Goal: Entertainment & Leisure: Browse casually

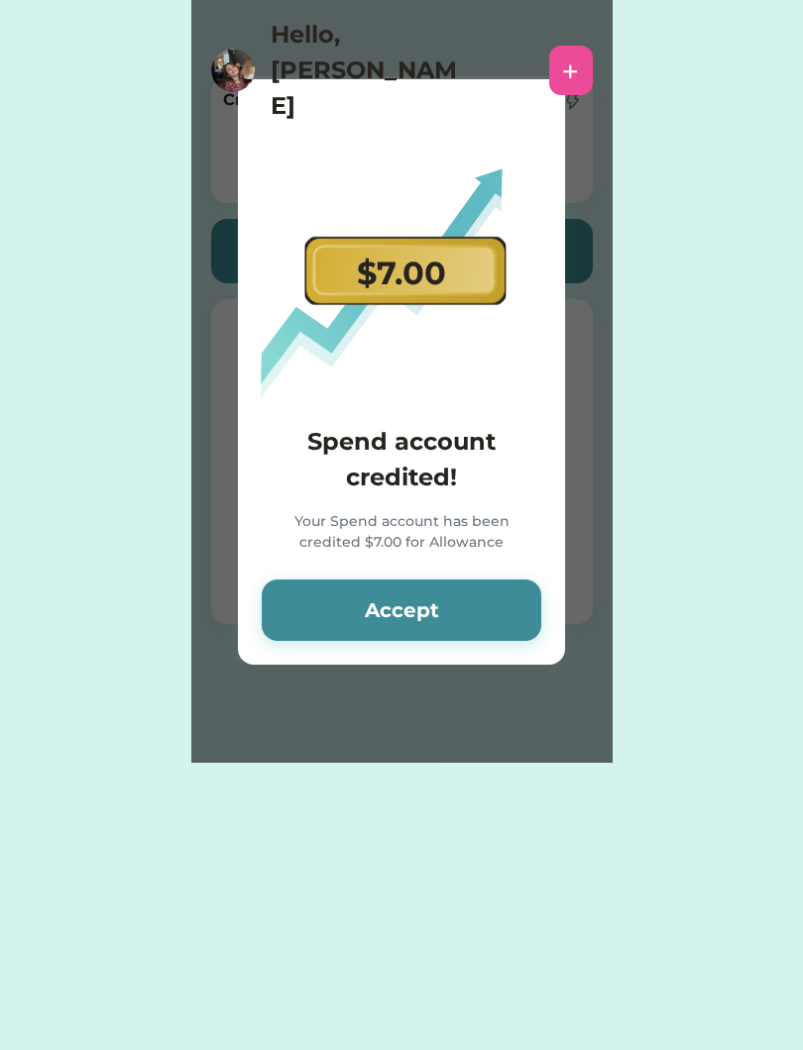
click at [399, 640] on button "Accept" at bounding box center [401, 610] width 279 height 61
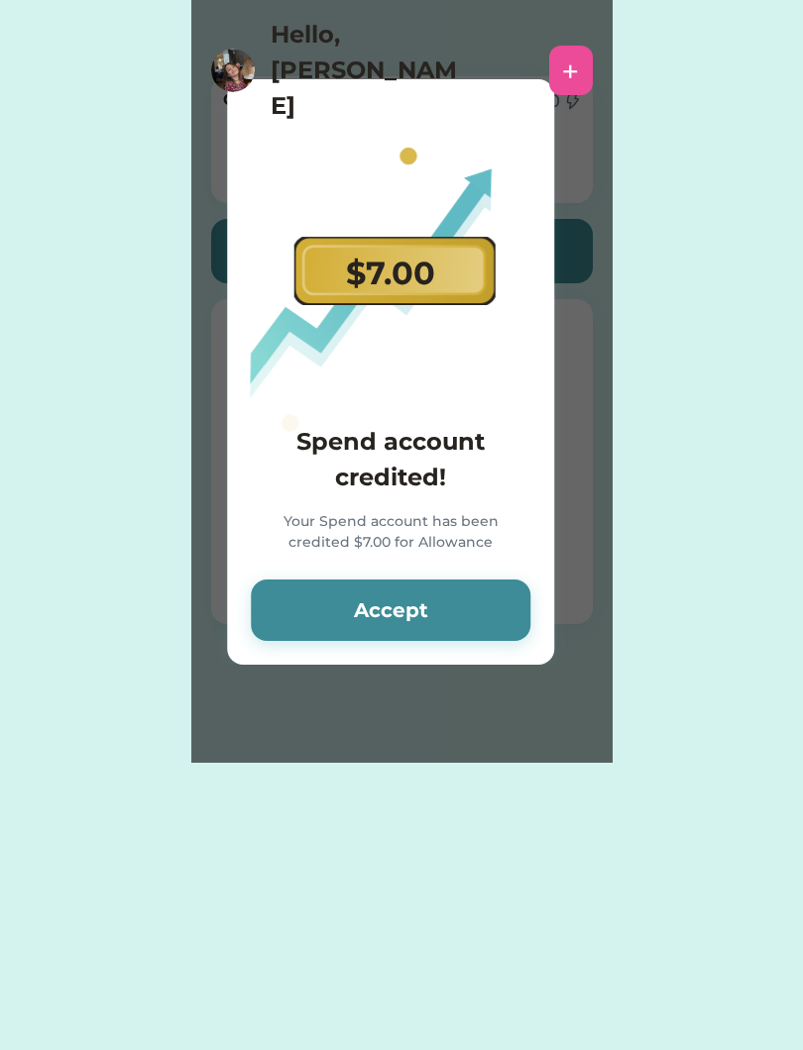
click at [426, 608] on button "Accept" at bounding box center [390, 610] width 279 height 61
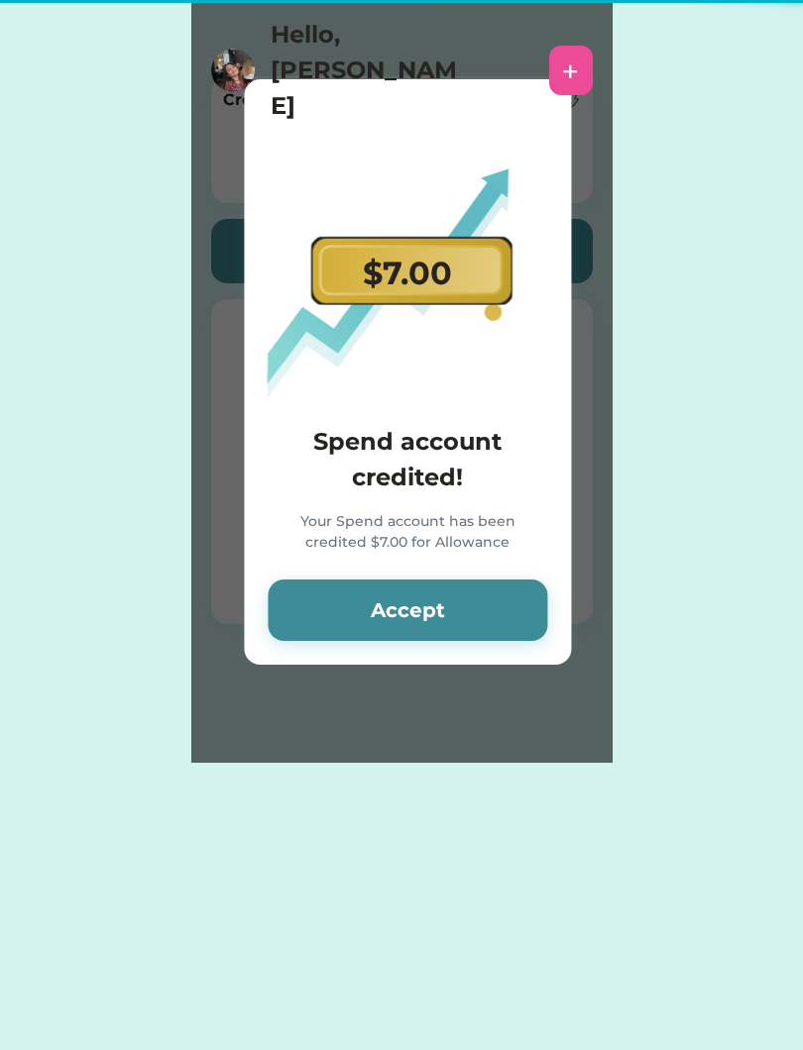
click at [435, 619] on button "Accept" at bounding box center [407, 610] width 279 height 61
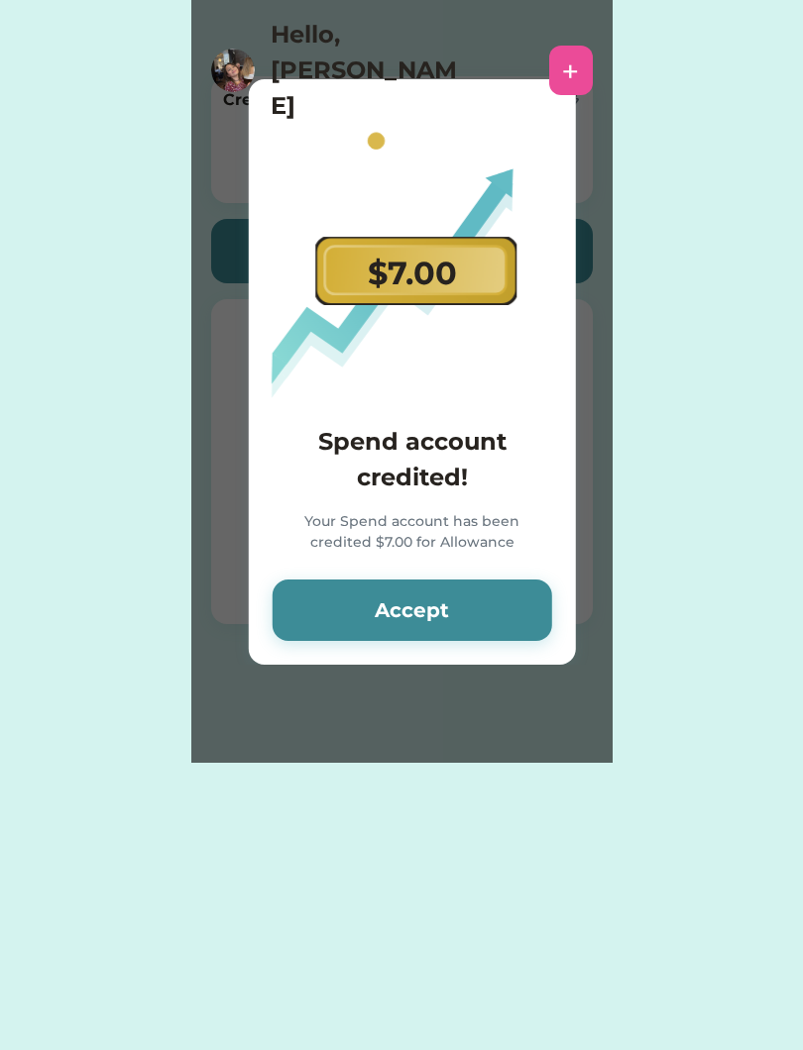
click at [454, 605] on button "Accept" at bounding box center [411, 610] width 279 height 61
click at [445, 619] on button "Accept" at bounding box center [411, 610] width 279 height 61
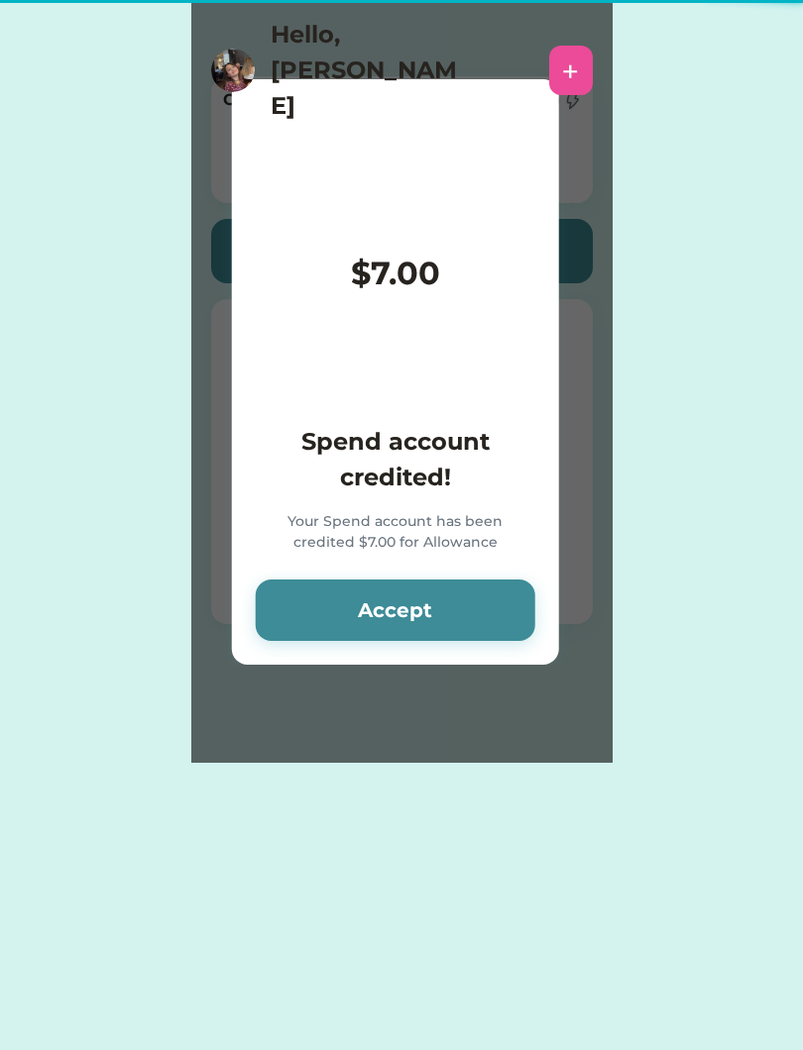
click at [454, 621] on button "Accept" at bounding box center [395, 610] width 279 height 61
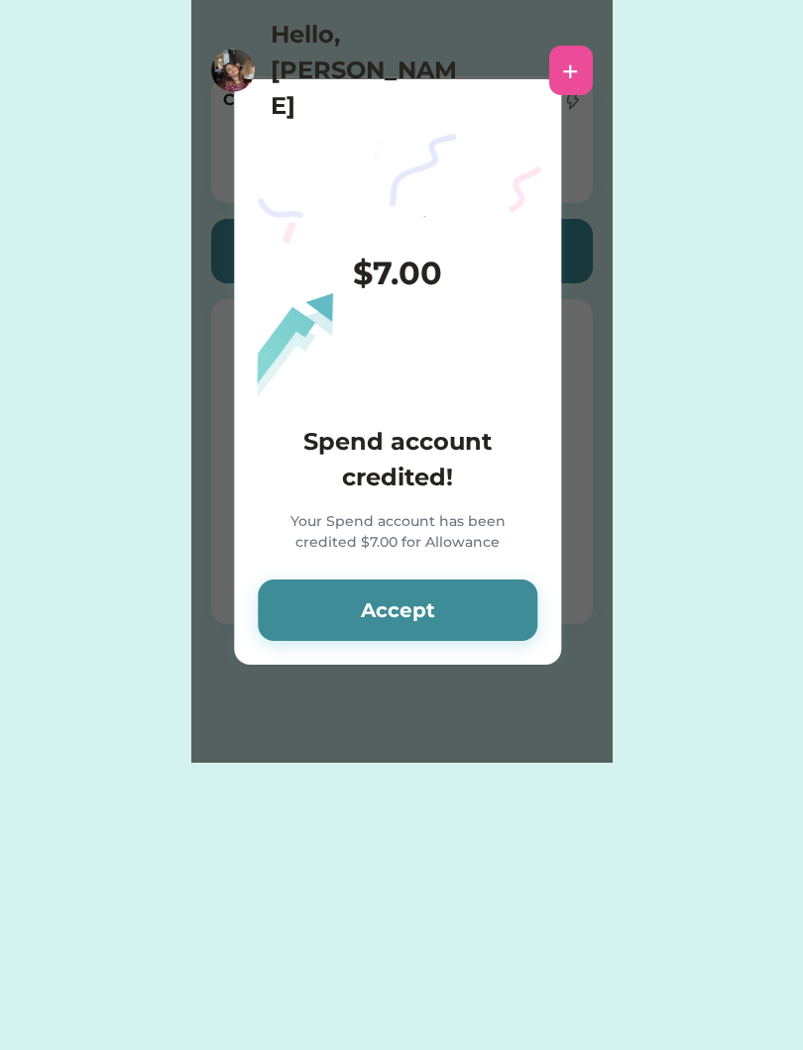
click at [447, 618] on button "Accept" at bounding box center [397, 610] width 279 height 61
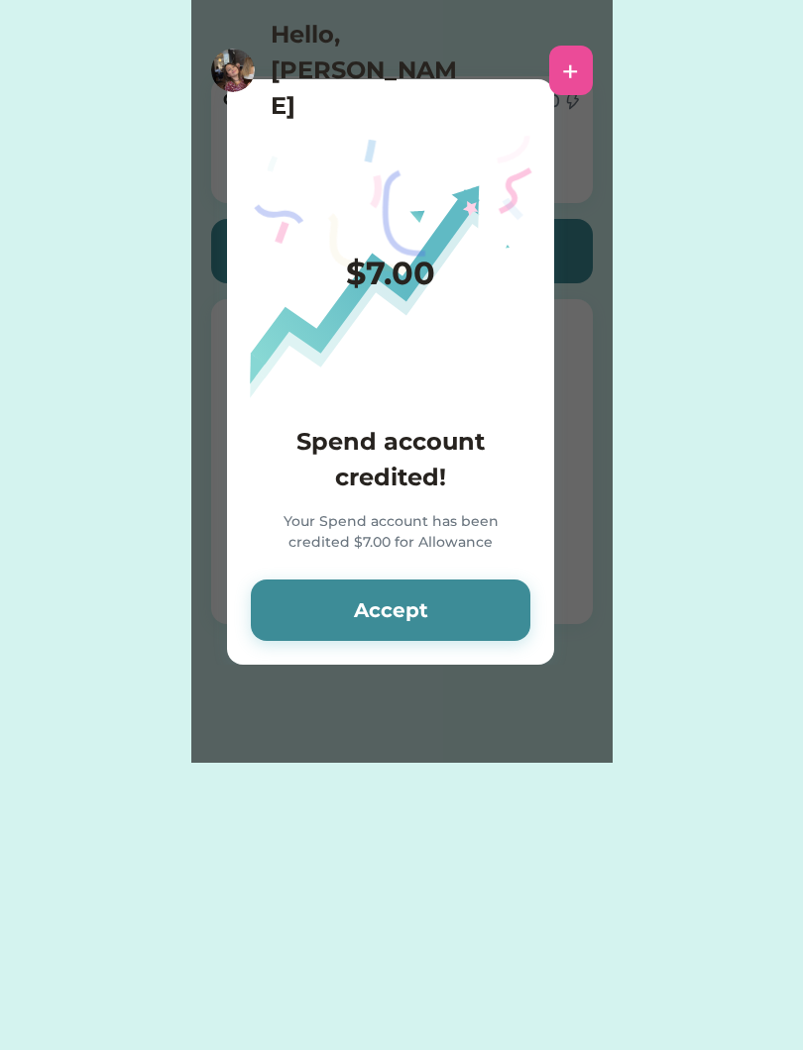
click at [446, 612] on button "Accept" at bounding box center [390, 610] width 279 height 61
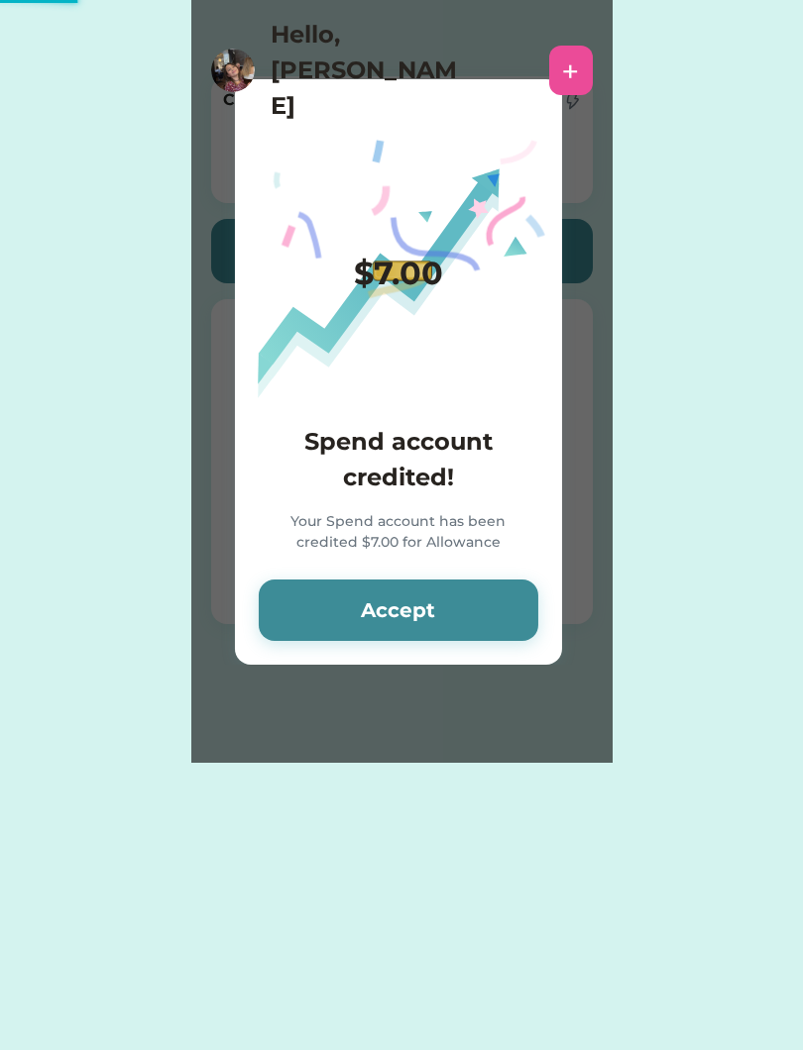
click at [444, 612] on button "Accept" at bounding box center [398, 610] width 279 height 61
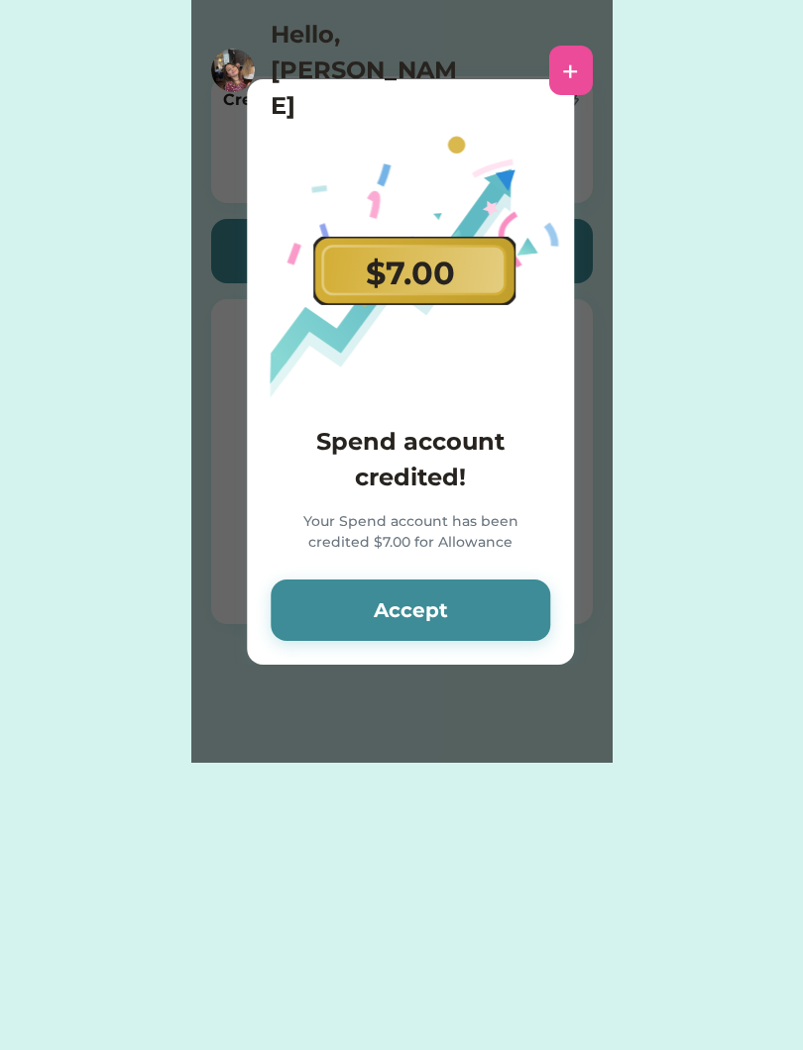
click at [448, 614] on button "Accept" at bounding box center [409, 610] width 279 height 61
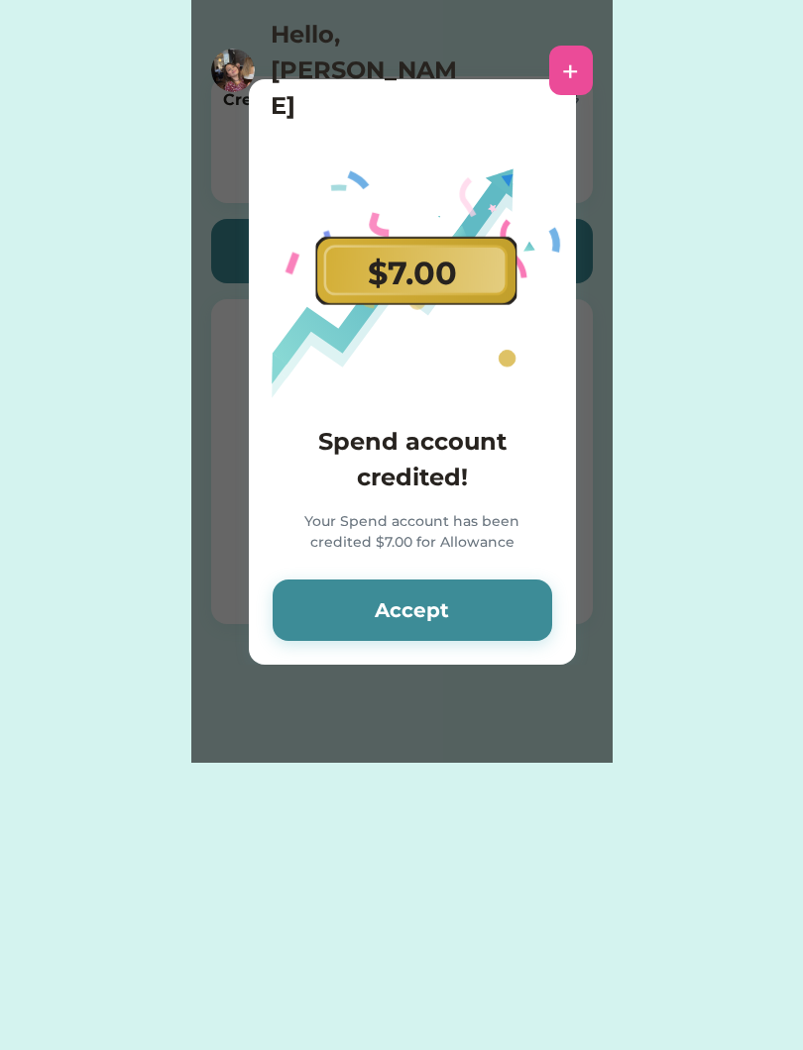
click at [459, 612] on button "Accept" at bounding box center [411, 610] width 279 height 61
click at [453, 614] on button "Accept" at bounding box center [411, 610] width 279 height 61
click at [454, 625] on button "Accept" at bounding box center [411, 610] width 279 height 61
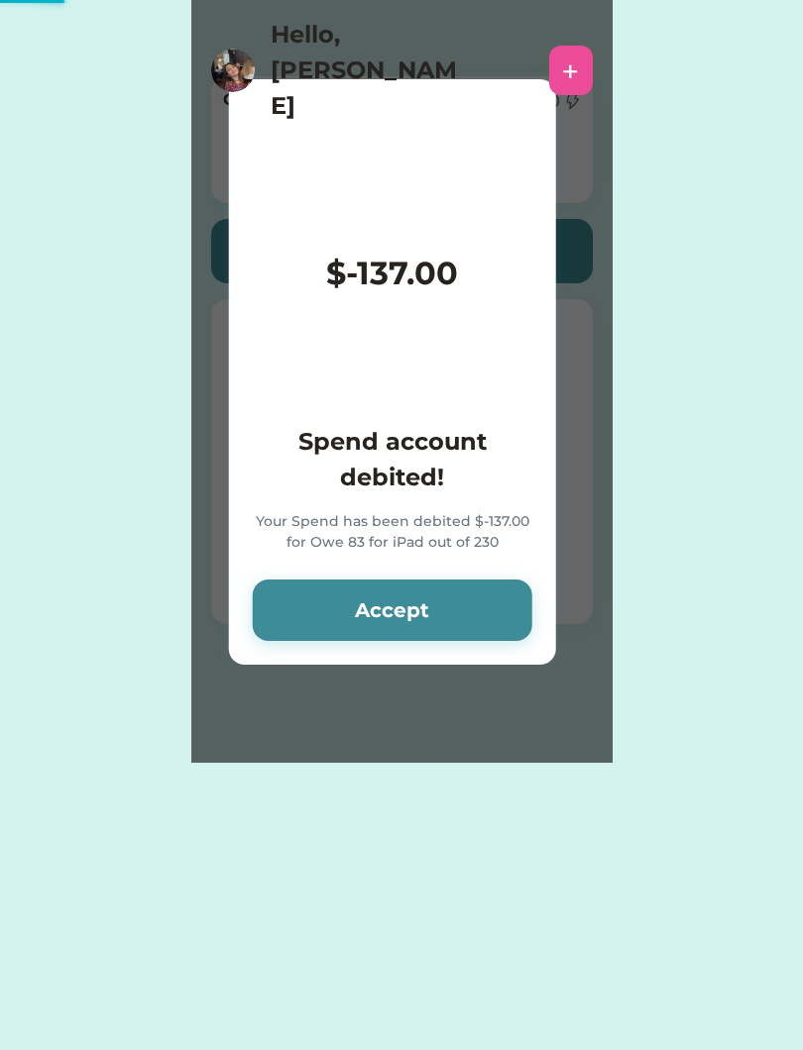
click at [457, 621] on button "Accept" at bounding box center [392, 610] width 279 height 61
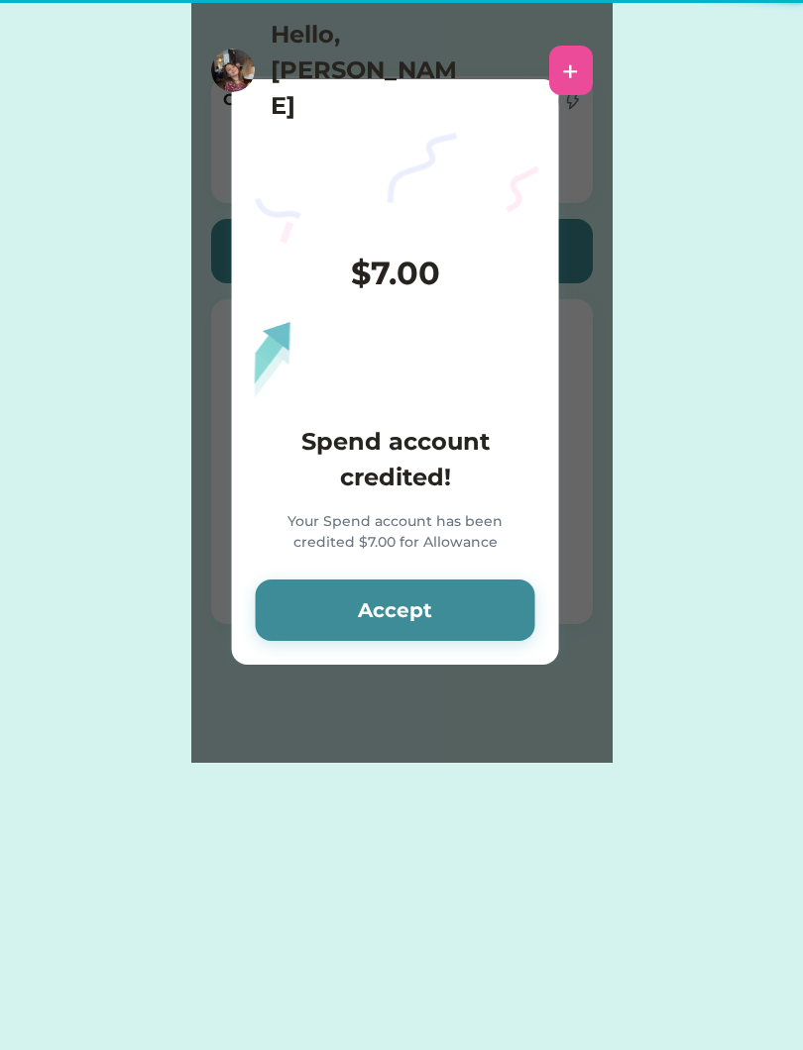
click at [464, 611] on button "Accept" at bounding box center [395, 610] width 279 height 61
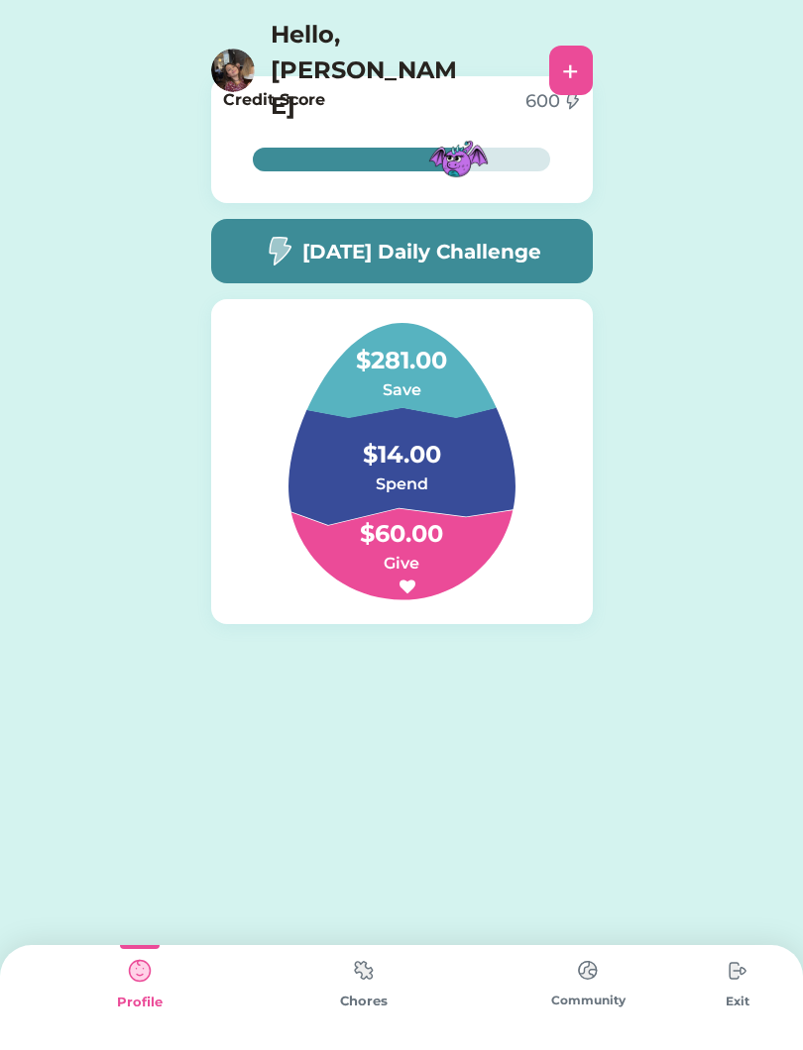
click at [451, 617] on div "$281.00 Save $14.00 Spend $60.00 Give" at bounding box center [401, 461] width 381 height 325
click at [466, 538] on h4 "$60.00" at bounding box center [401, 523] width 198 height 55
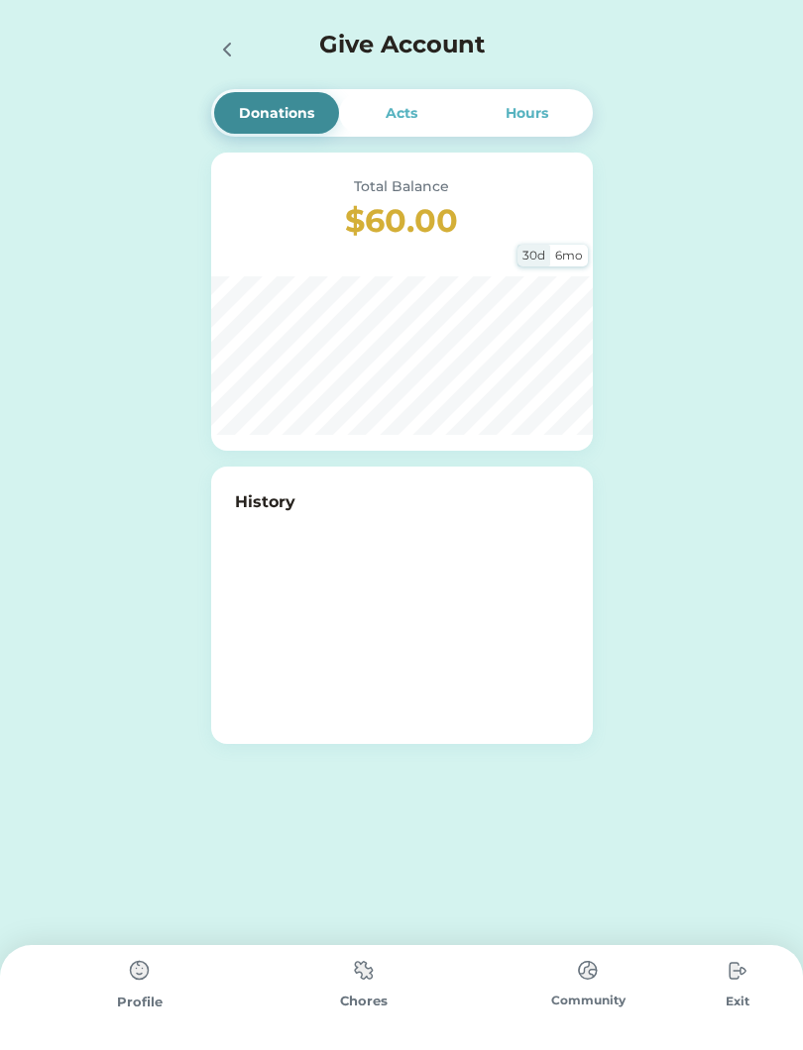
click at [802, 461] on html "Donations Acts Hours Total Balance $60.00 30d 6mo History Please wait $7.00 Spe…" at bounding box center [401, 525] width 803 height 1050
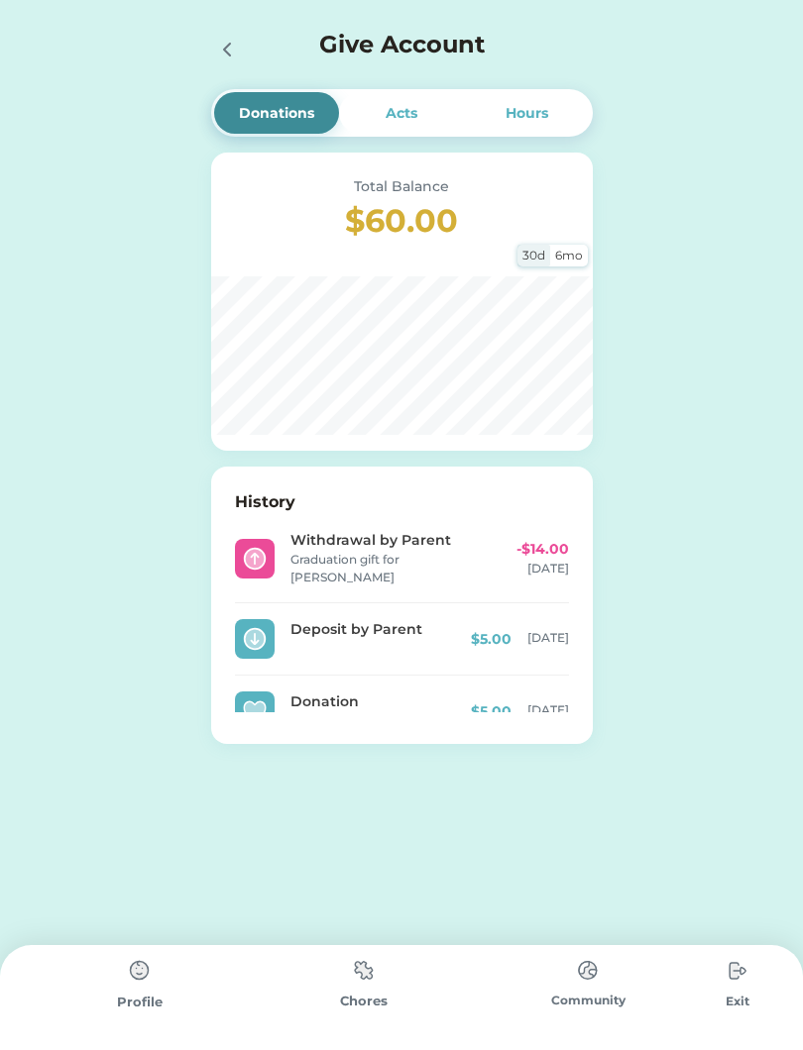
click at [95, 996] on div "Profile" at bounding box center [140, 1003] width 224 height 20
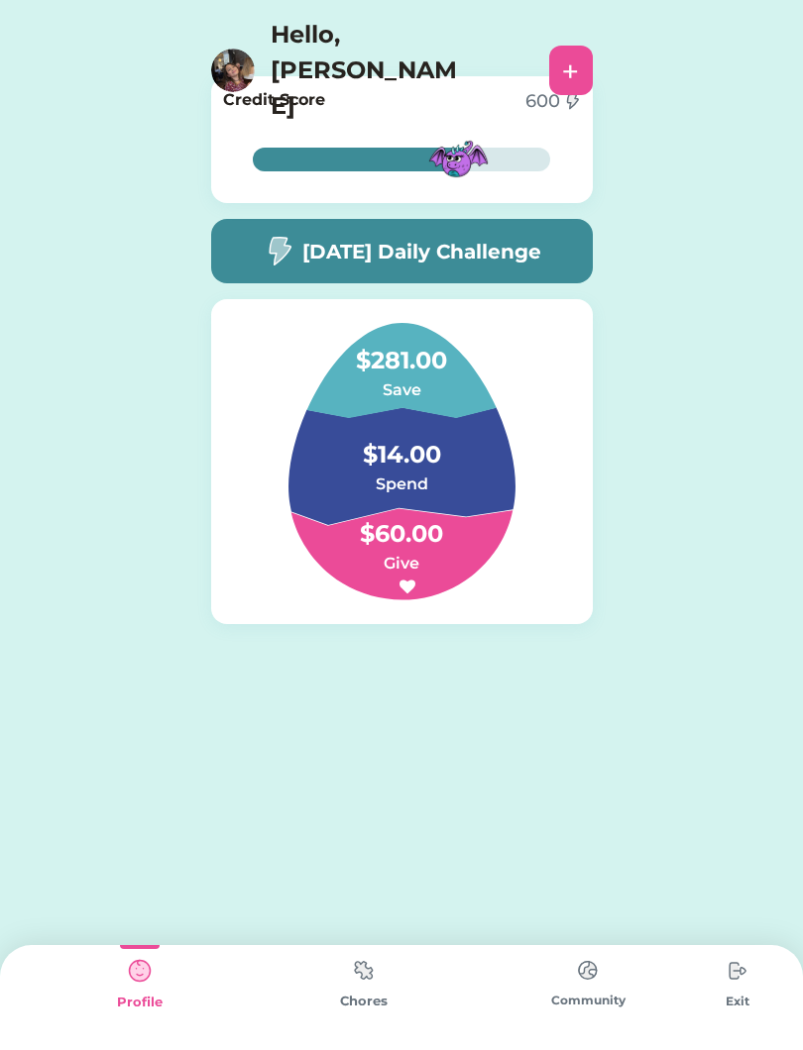
click at [86, 946] on div "Profile" at bounding box center [140, 997] width 224 height 105
click at [154, 972] on img at bounding box center [140, 971] width 40 height 40
click at [529, 234] on div "[DATE] Daily Challenge" at bounding box center [401, 251] width 381 height 64
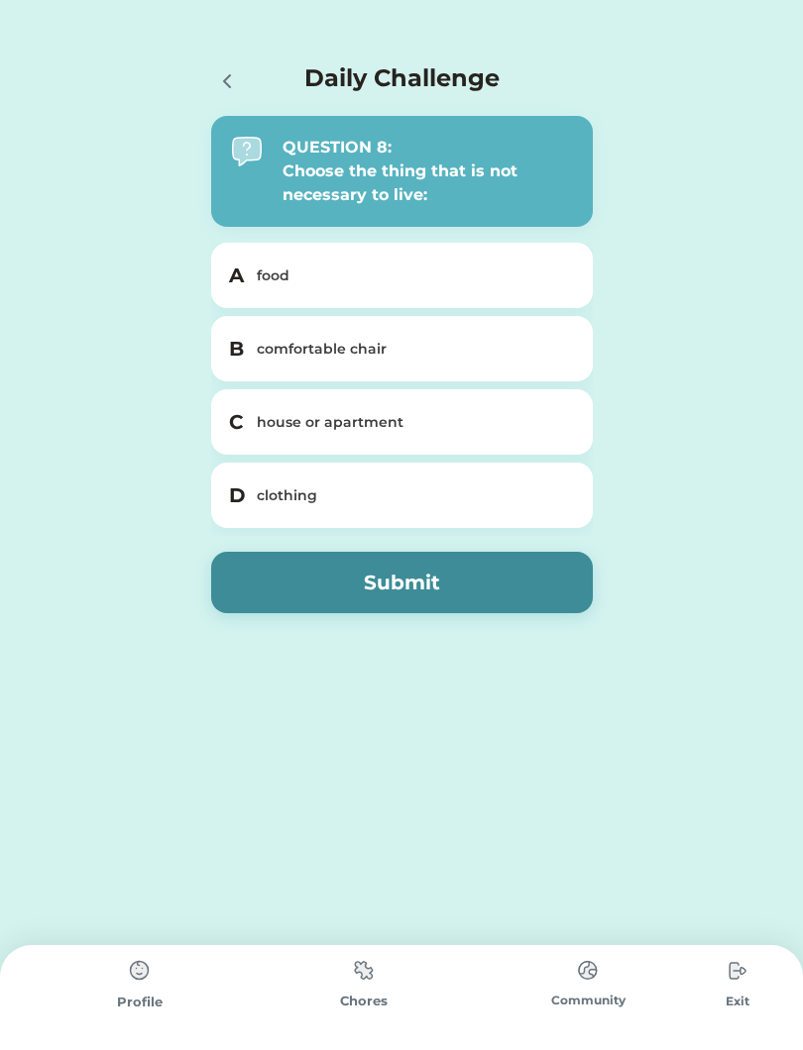
click at [245, 340] on div "B comfortable chair" at bounding box center [401, 348] width 381 height 65
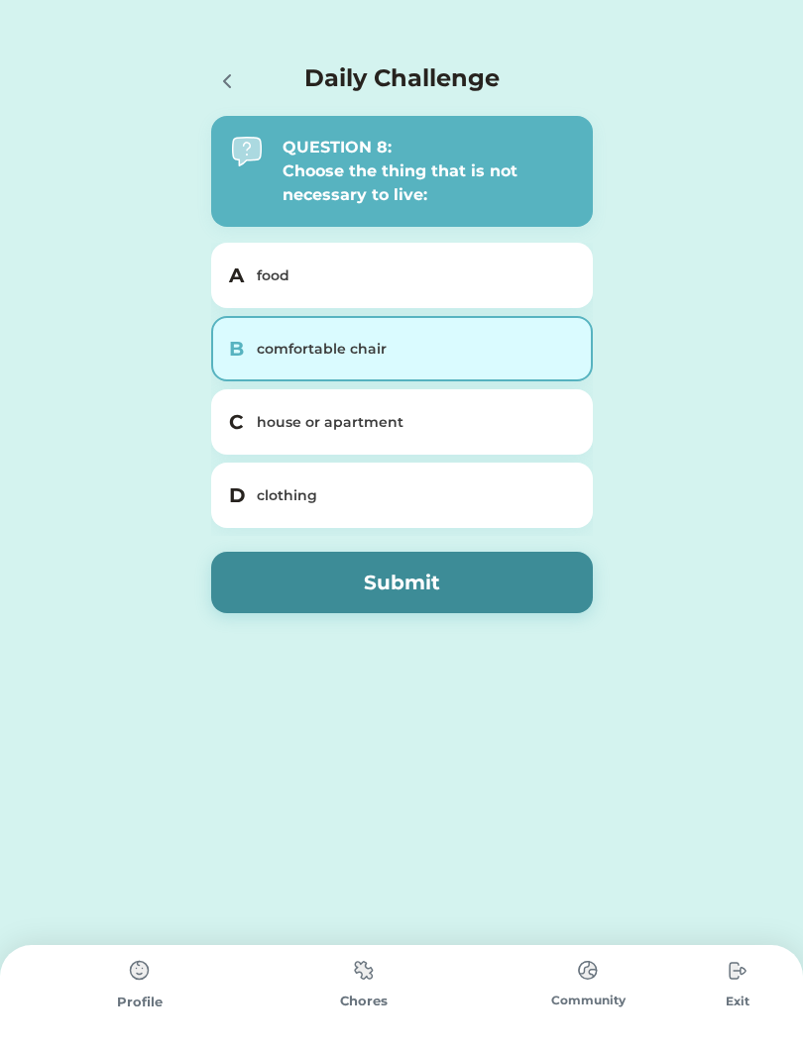
click at [230, 583] on button "Submit" at bounding box center [401, 582] width 381 height 61
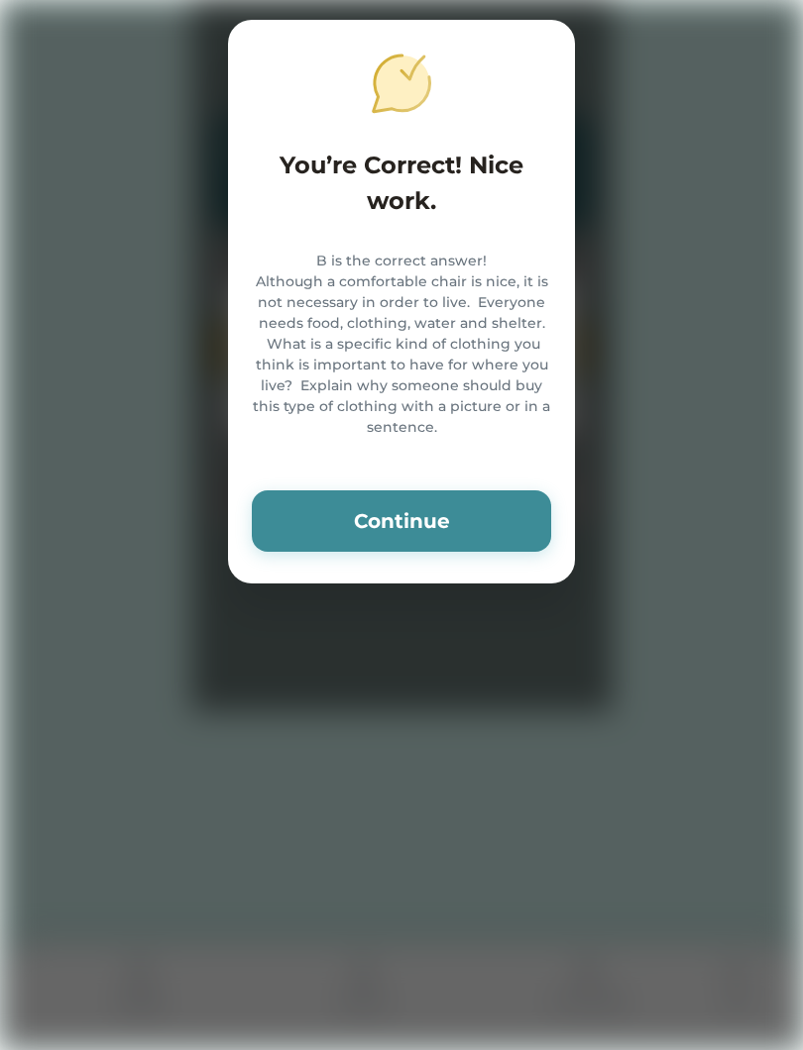
click at [506, 541] on button "Continue" at bounding box center [401, 520] width 299 height 61
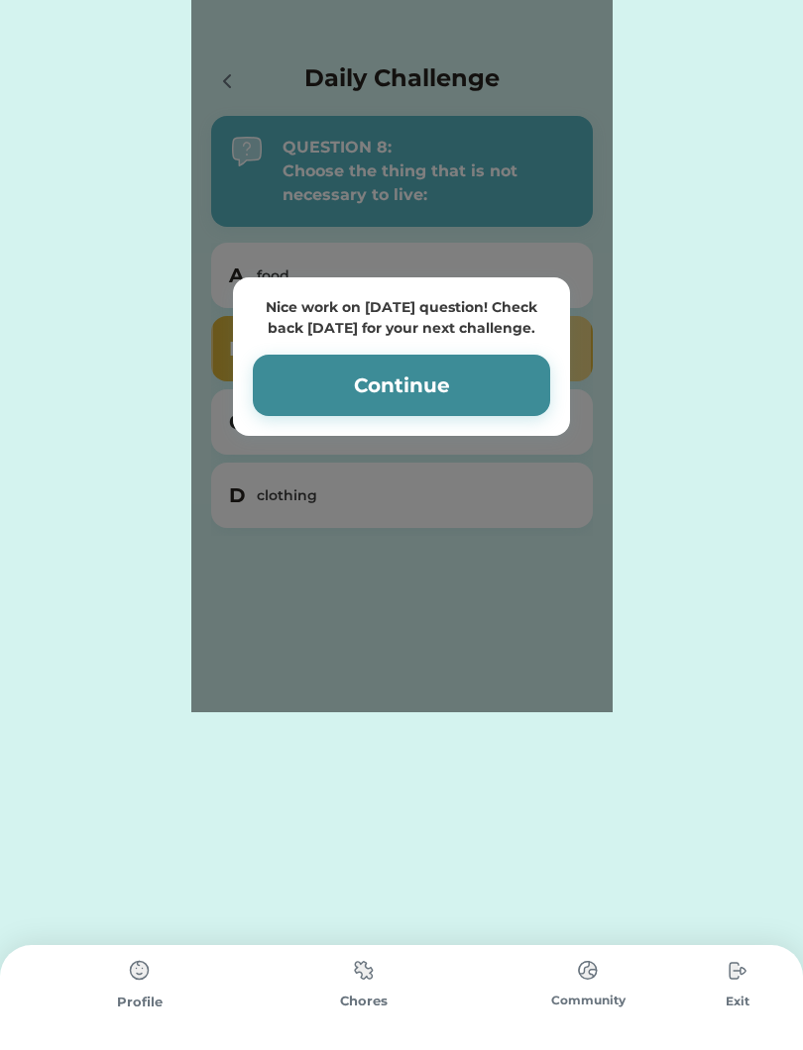
click at [356, 344] on div "Nice work on [DATE] question! Check back [DATE] for your next challenge. Contin…" at bounding box center [401, 356] width 337 height 159
click at [775, 838] on div "Donations Acts Hours Total Balance $60.00 30d 6mo History Withdrawal by Parent …" at bounding box center [401, 525] width 803 height 1050
click at [448, 356] on button "Continue" at bounding box center [401, 385] width 297 height 61
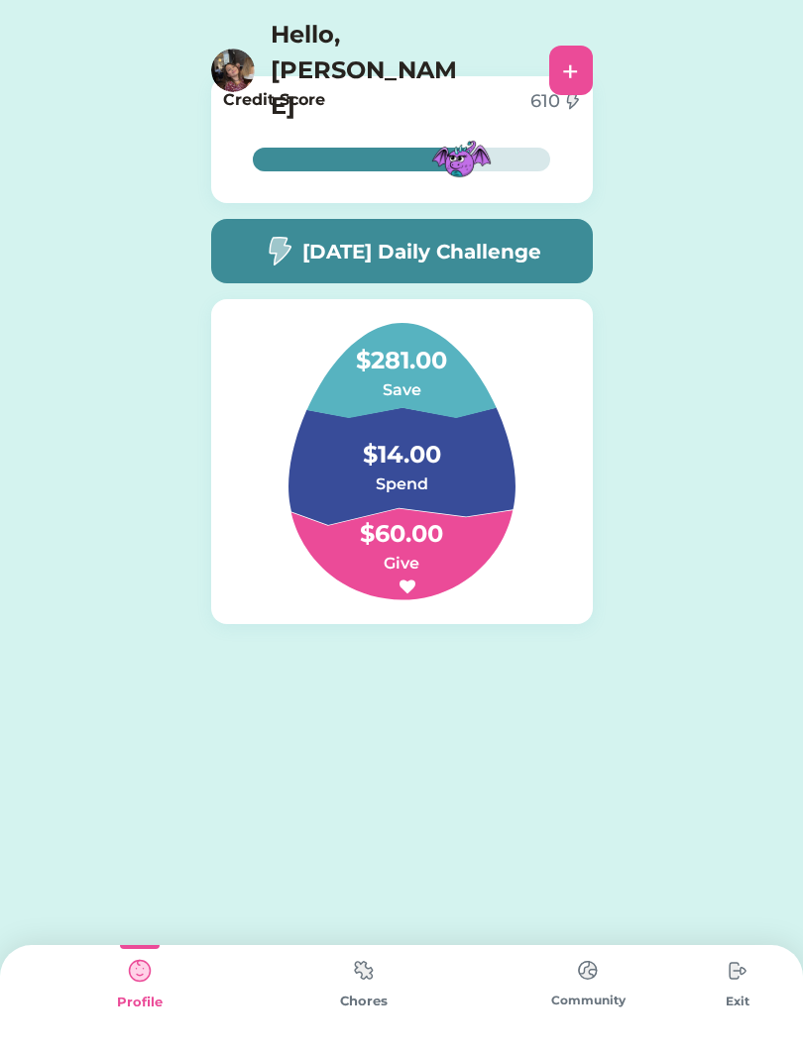
click at [346, 976] on img at bounding box center [364, 970] width 40 height 39
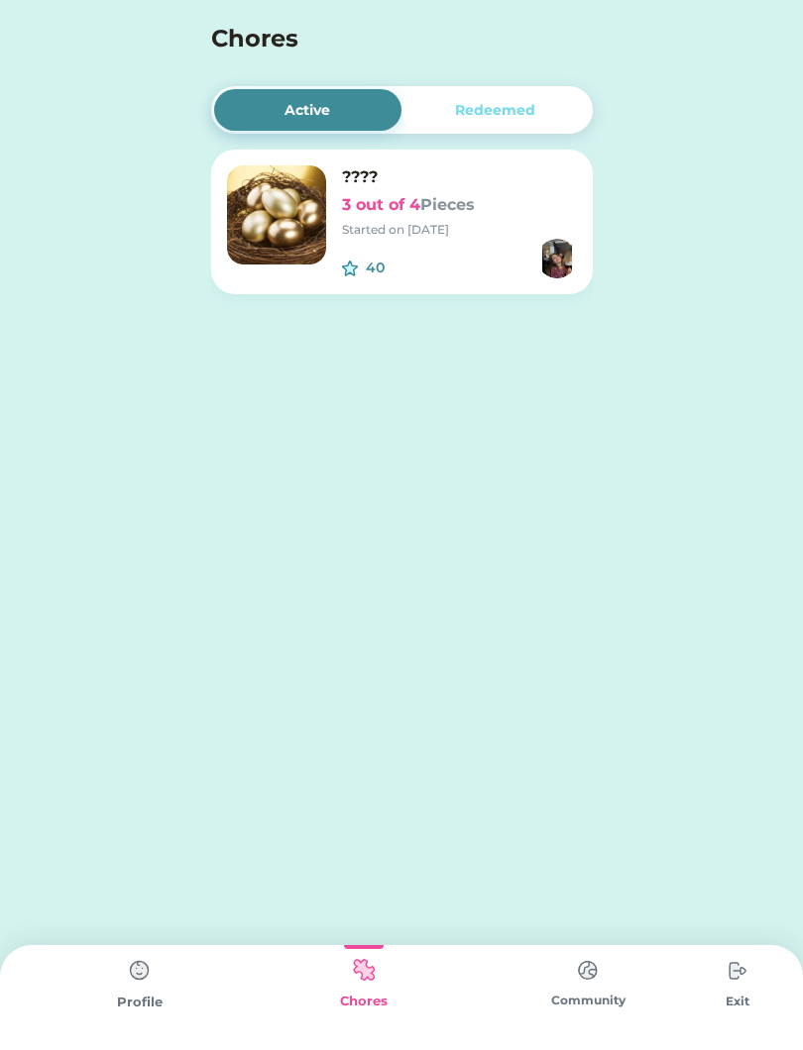
click at [245, 250] on img at bounding box center [276, 214] width 99 height 99
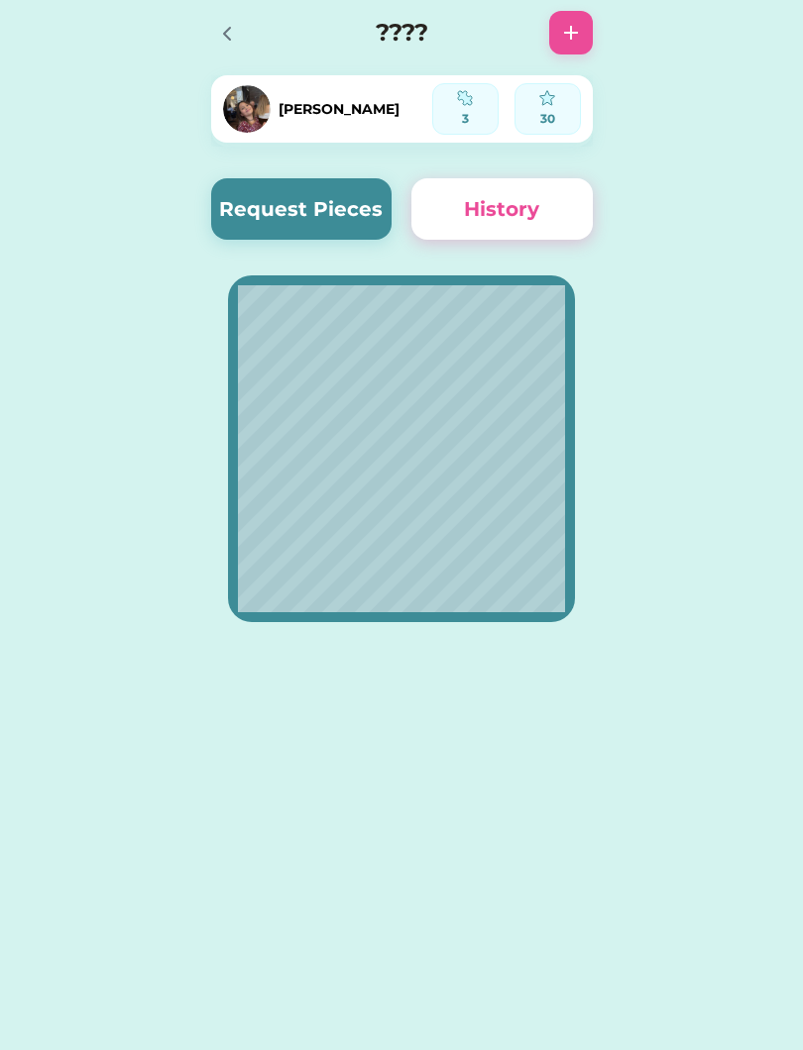
click at [239, 30] on div at bounding box center [226, 33] width 30 height 30
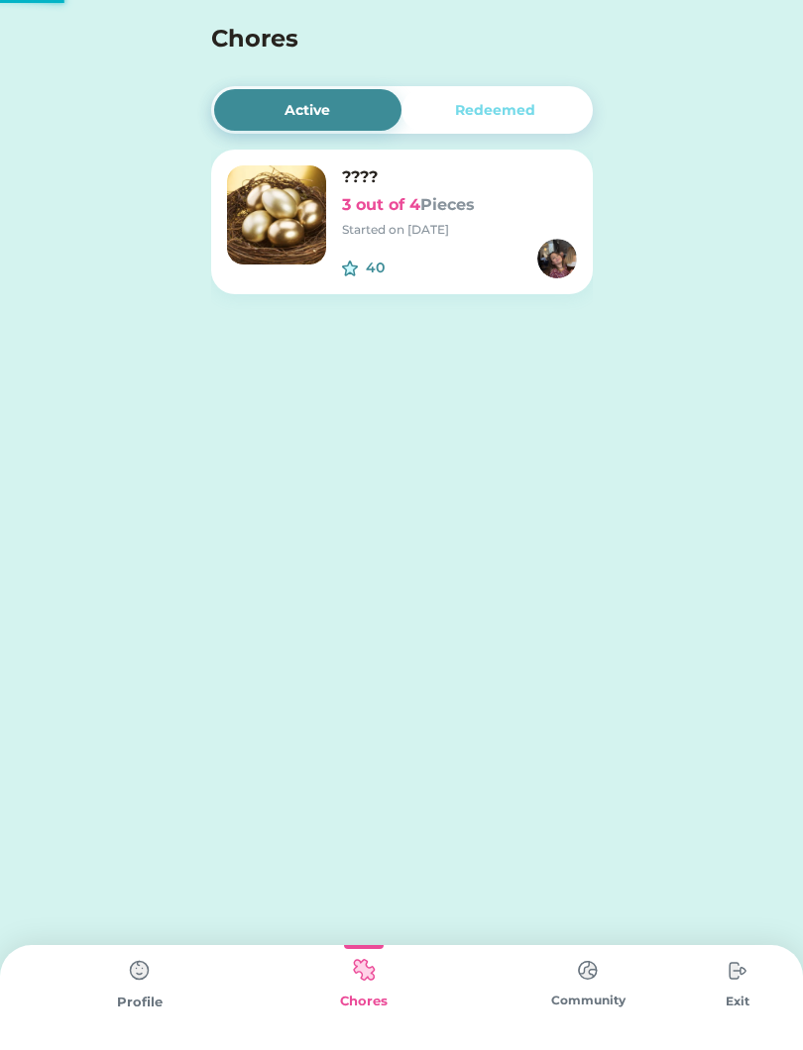
click at [448, 130] on div "Redeemed" at bounding box center [495, 110] width 188 height 42
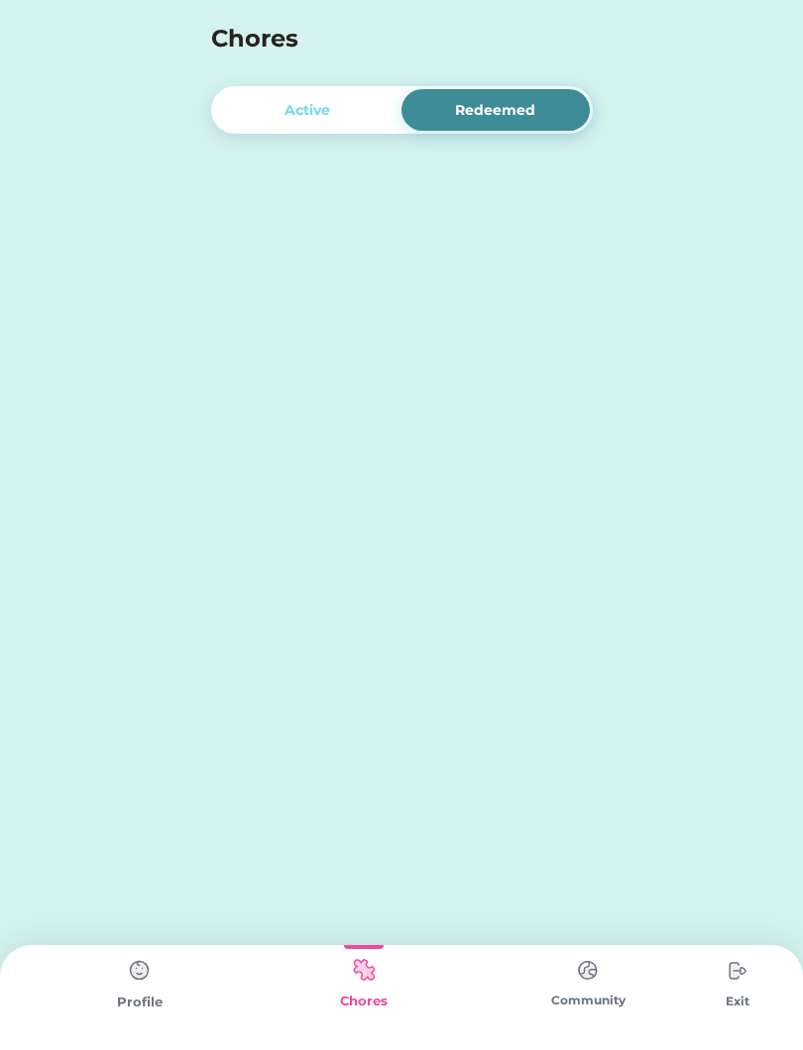
click at [428, 105] on div "Redeemed" at bounding box center [495, 110] width 188 height 42
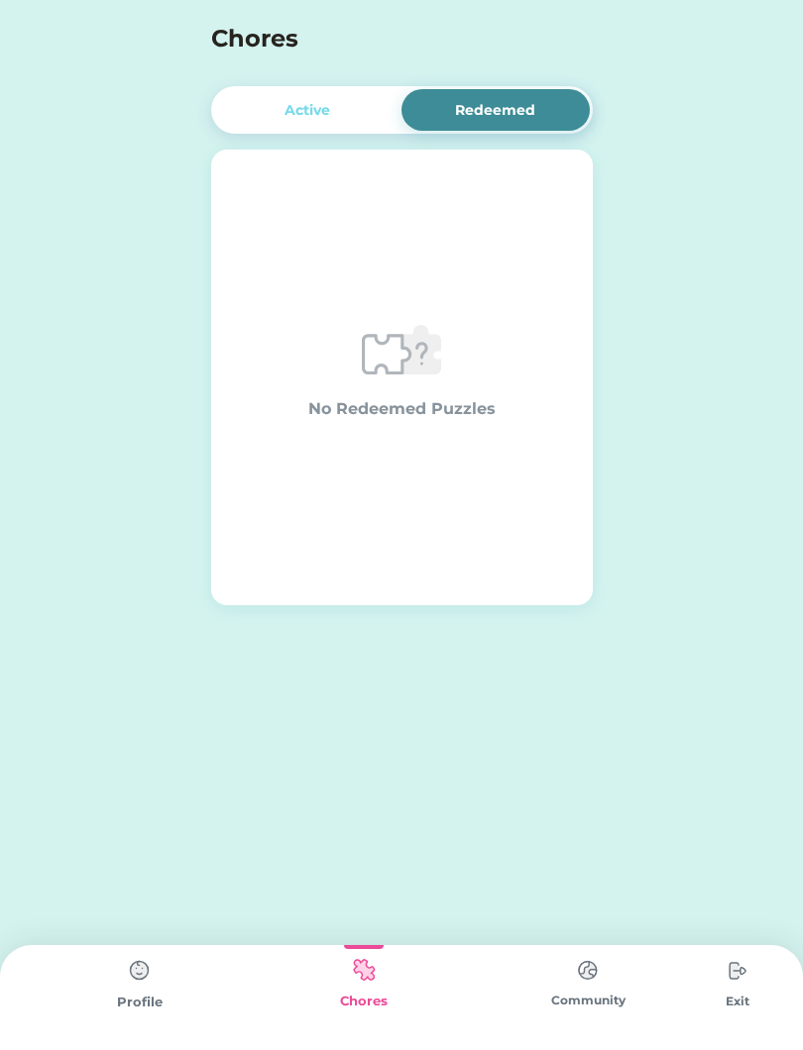
click at [590, 988] on img at bounding box center [588, 970] width 40 height 39
